Goal: Register for event/course

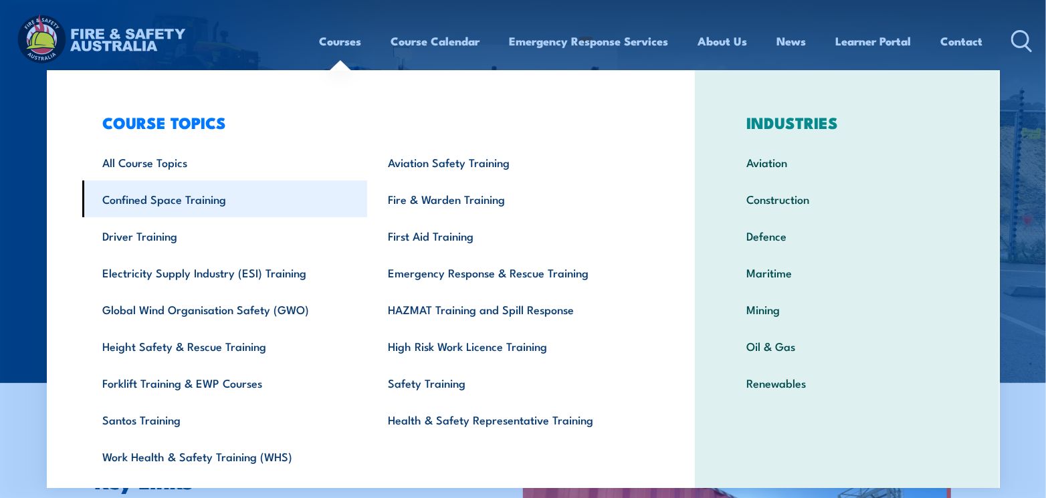
click at [188, 199] on link "Confined Space Training" at bounding box center [225, 199] width 286 height 37
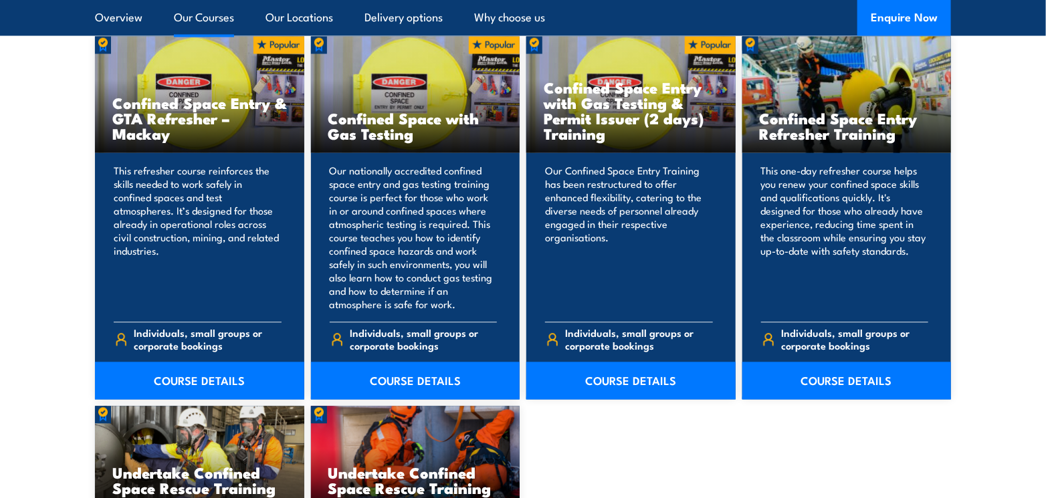
scroll to position [1070, 0]
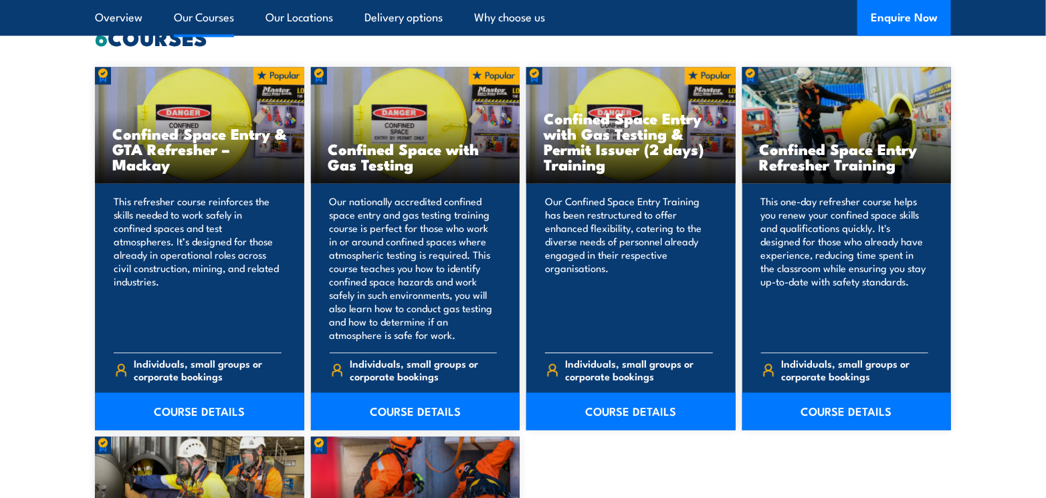
drag, startPoint x: 602, startPoint y: 193, endPoint x: 602, endPoint y: 201, distance: 7.4
click at [602, 199] on div "Confined Space Entry with Gas Testing & Permit Issuer (2 days) Training Our Con…" at bounding box center [630, 249] width 209 height 363
click at [615, 406] on link "COURSE DETAILS" at bounding box center [630, 411] width 209 height 37
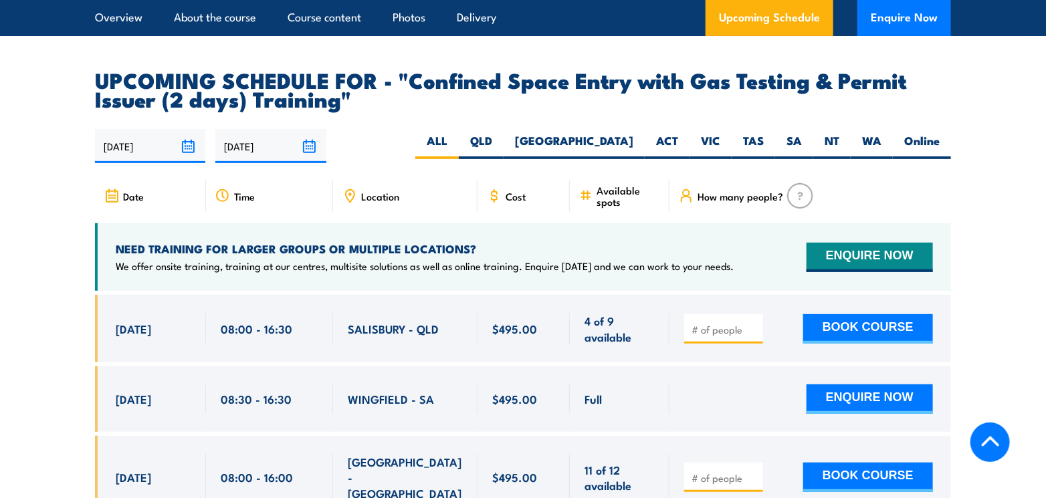
scroll to position [2340, 0]
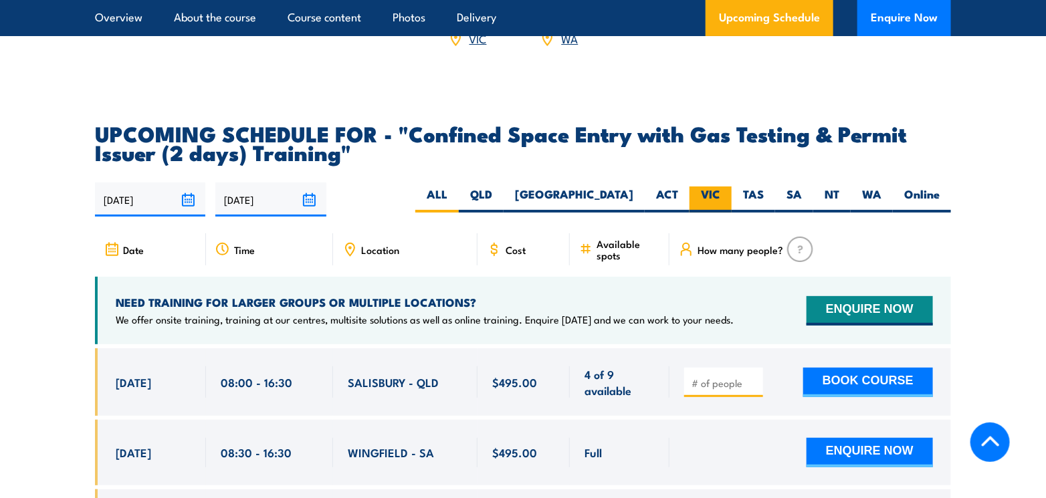
click at [707, 197] on label "VIC" at bounding box center [710, 200] width 42 height 26
click at [720, 195] on input "VIC" at bounding box center [724, 191] width 9 height 9
radio input "true"
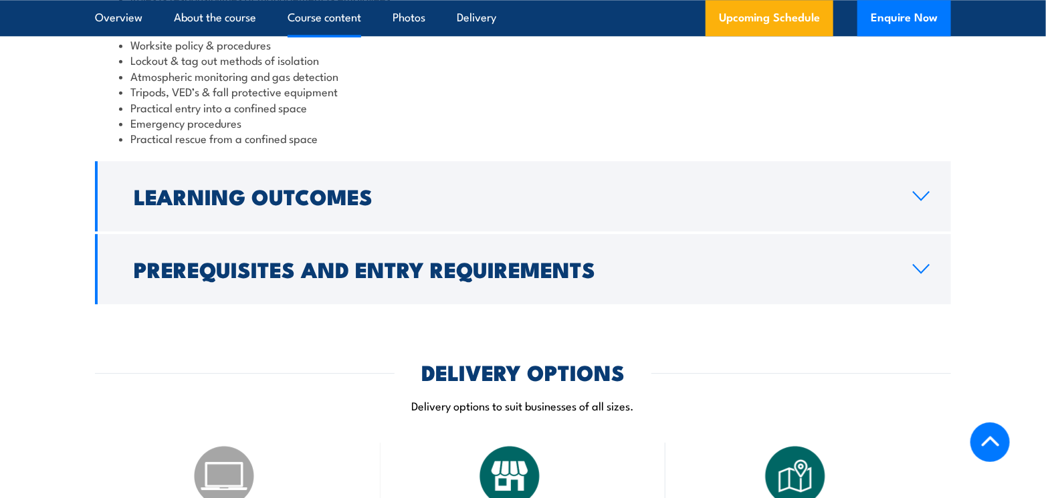
scroll to position [1605, 0]
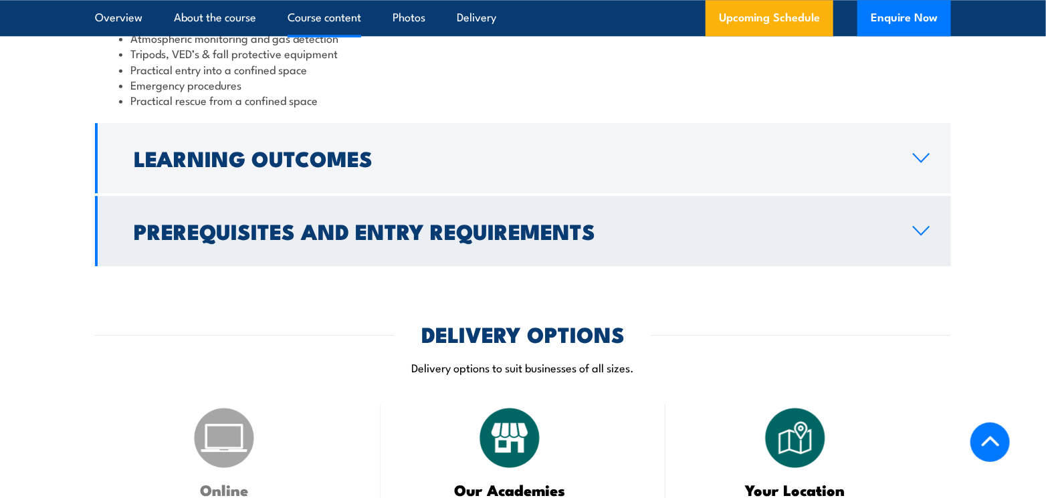
click at [925, 236] on icon at bounding box center [921, 230] width 18 height 11
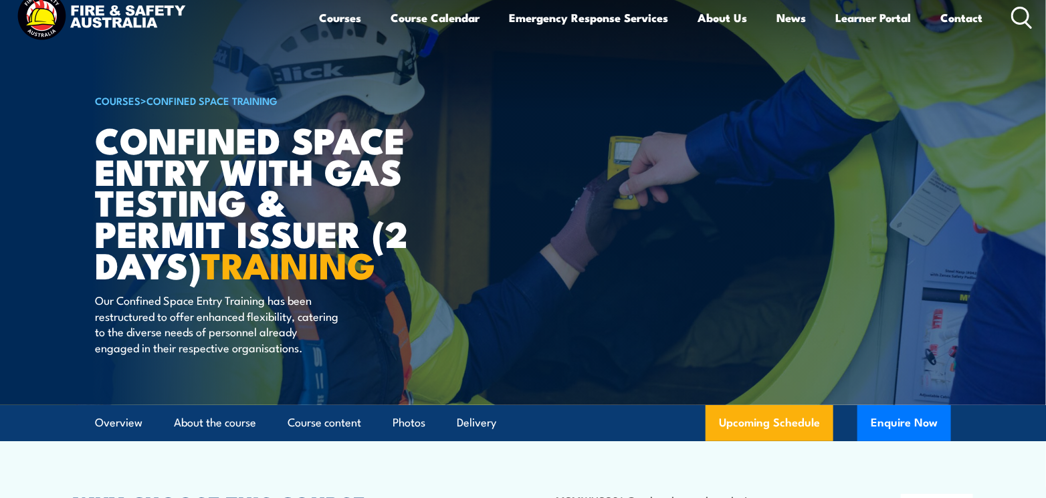
scroll to position [0, 0]
